Goal: Find specific page/section: Find specific page/section

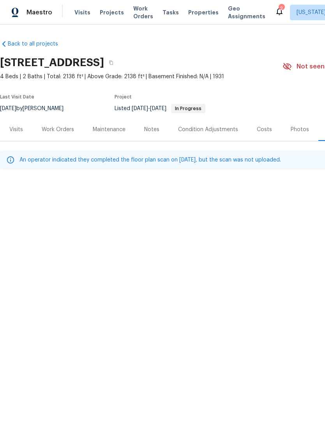
click at [194, 11] on span "Properties" at bounding box center [203, 13] width 30 height 8
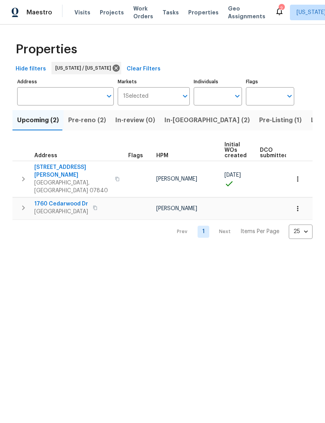
click at [178, 124] on span "In-reno (2)" at bounding box center [206, 120] width 85 height 11
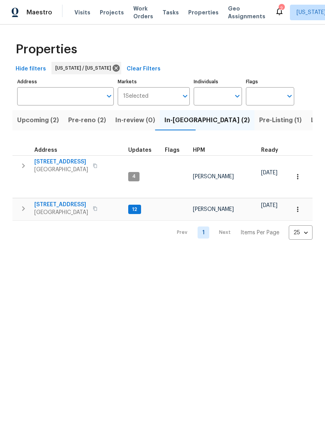
click at [115, 117] on span "In-review (0)" at bounding box center [135, 120] width 40 height 11
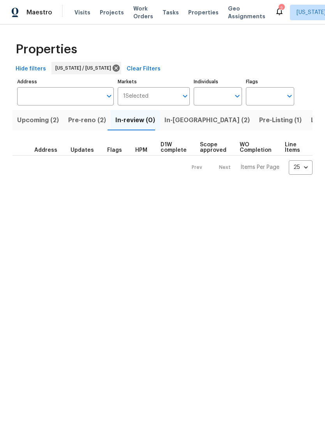
click at [100, 122] on span "Pre-reno (2)" at bounding box center [87, 120] width 38 height 11
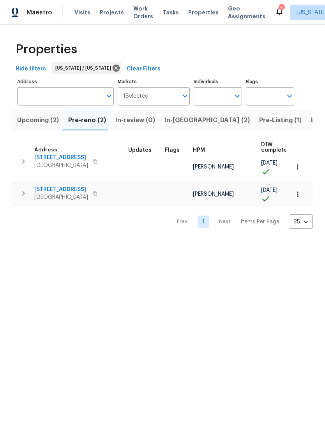
scroll to position [4, 0]
click at [259, 123] on span "Pre-Listing (1)" at bounding box center [280, 120] width 42 height 11
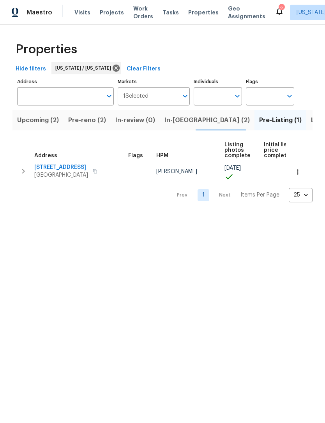
click at [311, 121] on span "Listed (16)" at bounding box center [327, 120] width 32 height 11
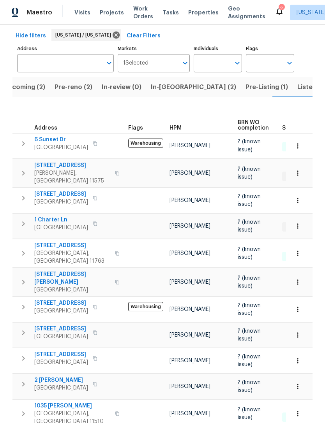
scroll to position [33, 0]
click at [60, 326] on span "46 Woodland Ave" at bounding box center [61, 330] width 54 height 8
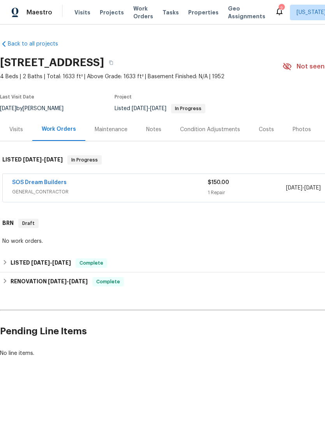
click at [264, 185] on div "$150.00" at bounding box center [247, 183] width 78 height 8
